Goal: Find specific fact: Find specific fact

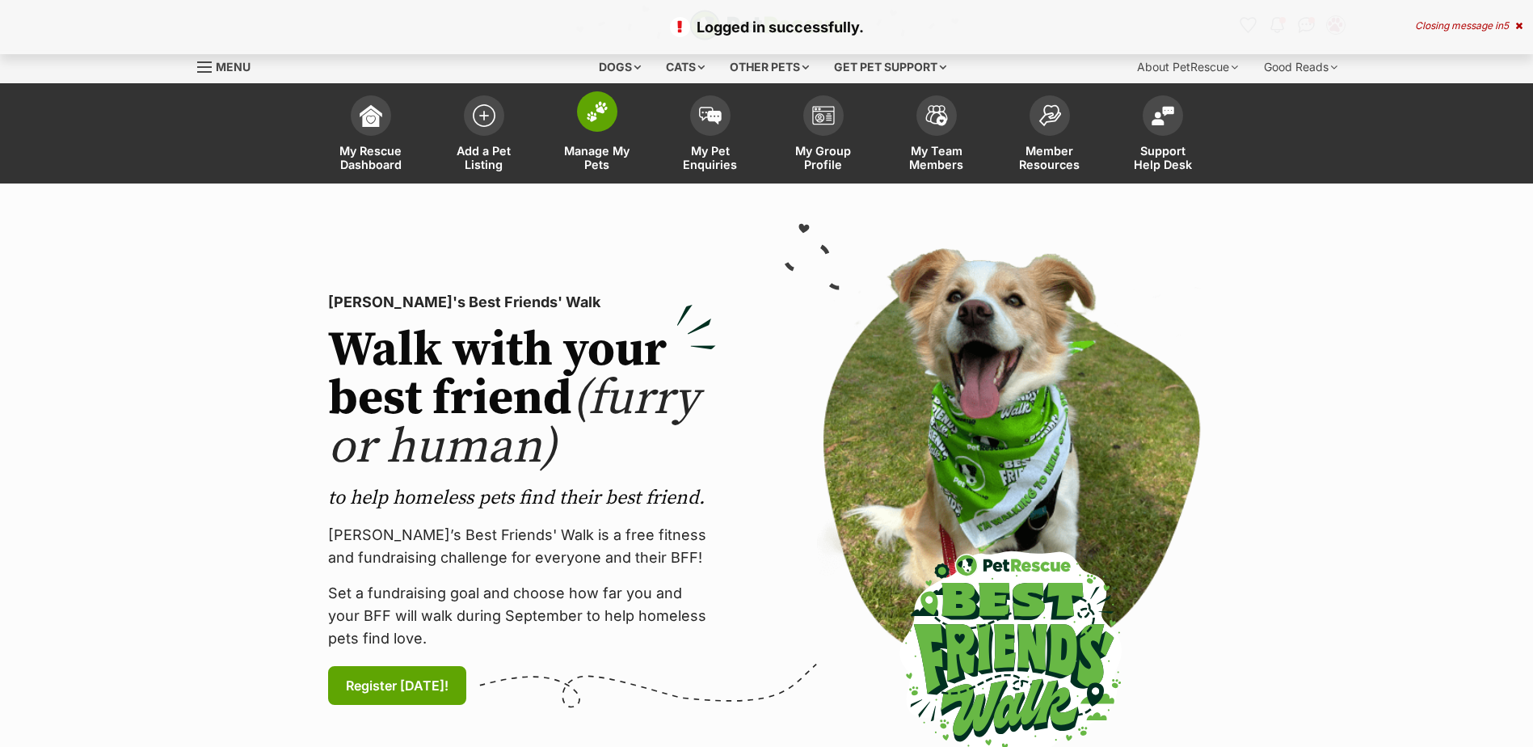
click at [603, 145] on span "Manage My Pets" at bounding box center [597, 157] width 73 height 27
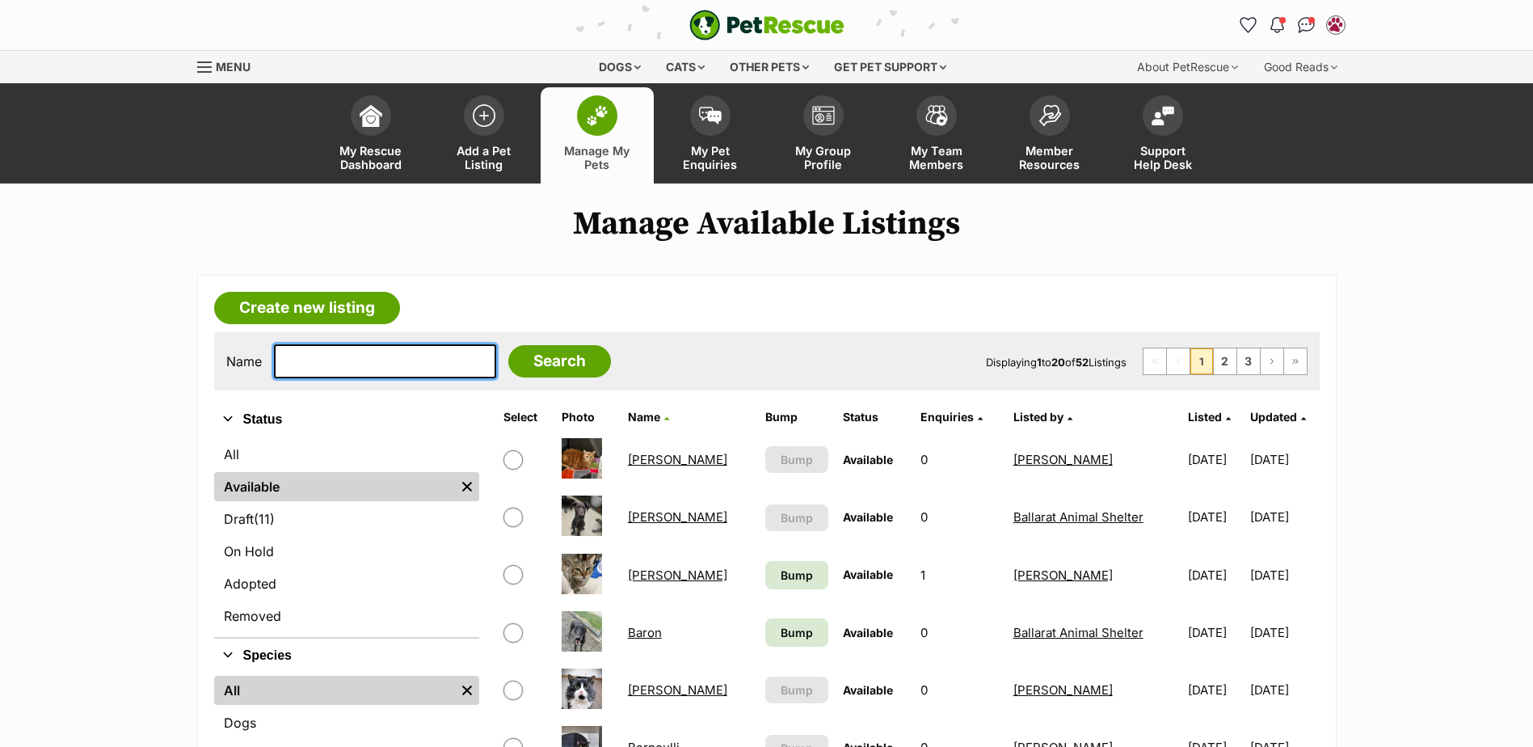
click at [334, 360] on input "text" at bounding box center [385, 361] width 222 height 34
click at [292, 368] on input "text" at bounding box center [385, 361] width 222 height 34
type input "arno"
click at [508, 345] on input "Search" at bounding box center [559, 361] width 103 height 32
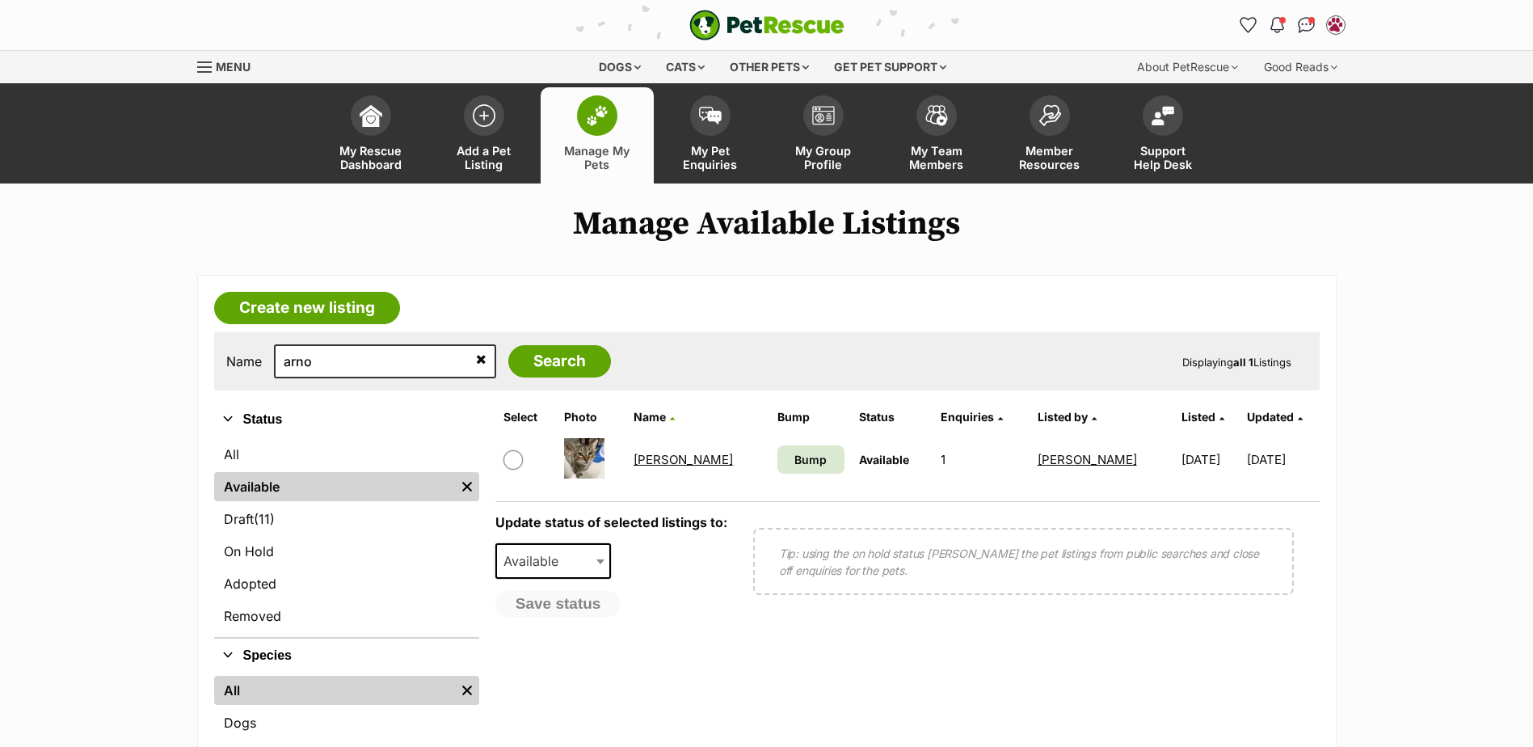
click at [672, 452] on link "[PERSON_NAME]" at bounding box center [682, 459] width 99 height 15
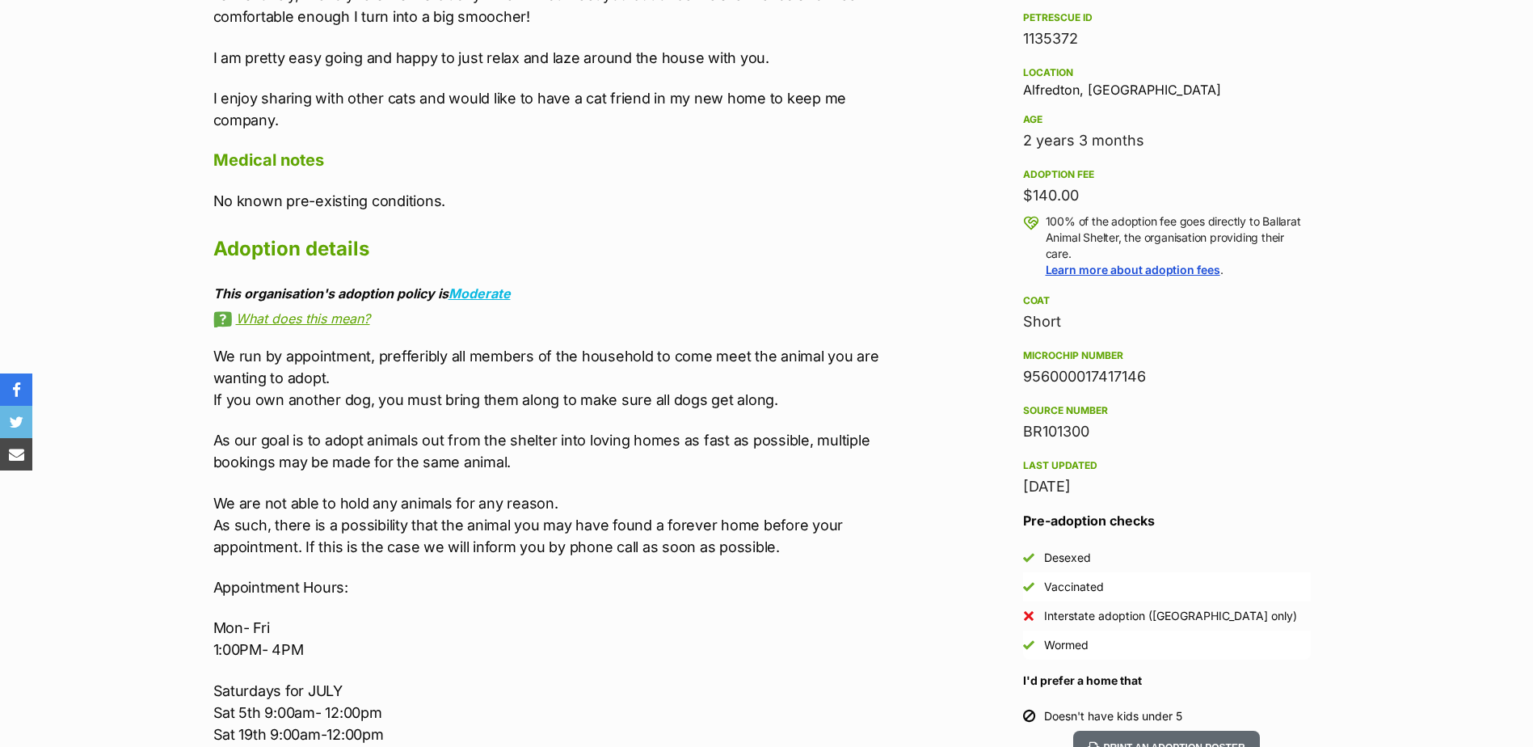
drag, startPoint x: 1150, startPoint y: 381, endPoint x: 1025, endPoint y: 372, distance: 125.6
click at [1025, 372] on div "956000017417146" at bounding box center [1167, 376] width 288 height 23
copy div "956000017417146"
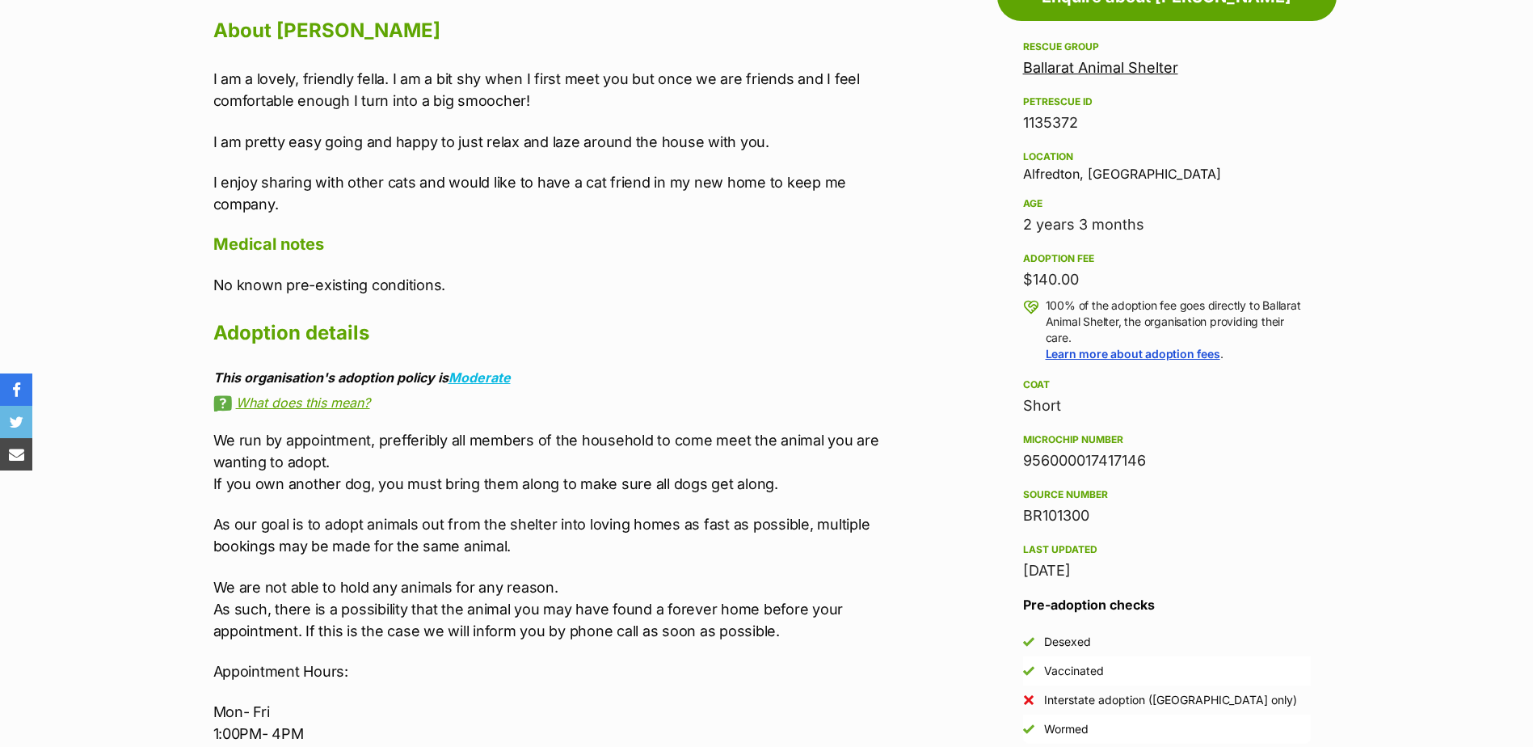
scroll to position [1212, 0]
